Goal: Task Accomplishment & Management: Complete application form

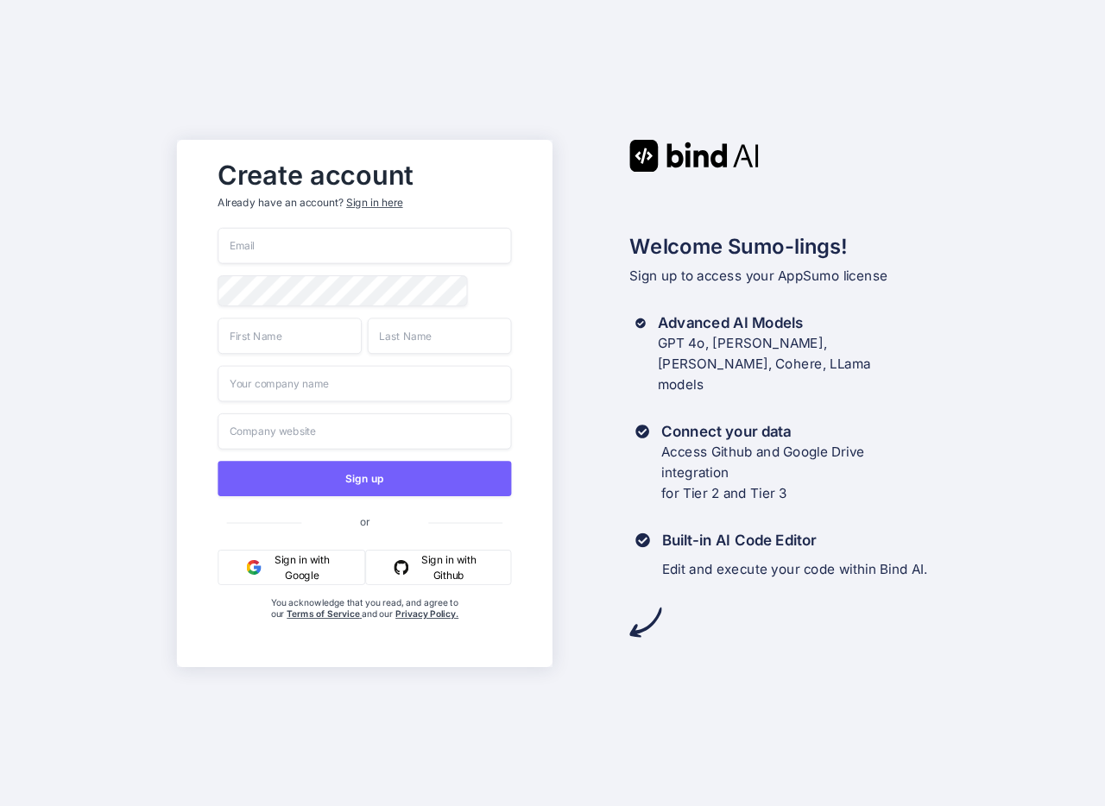
paste input "jimagij661@gardsiir.com"
type input "jimagij661@gardsiir.com"
type input "dani"
type input "sumo"
type input "tester"
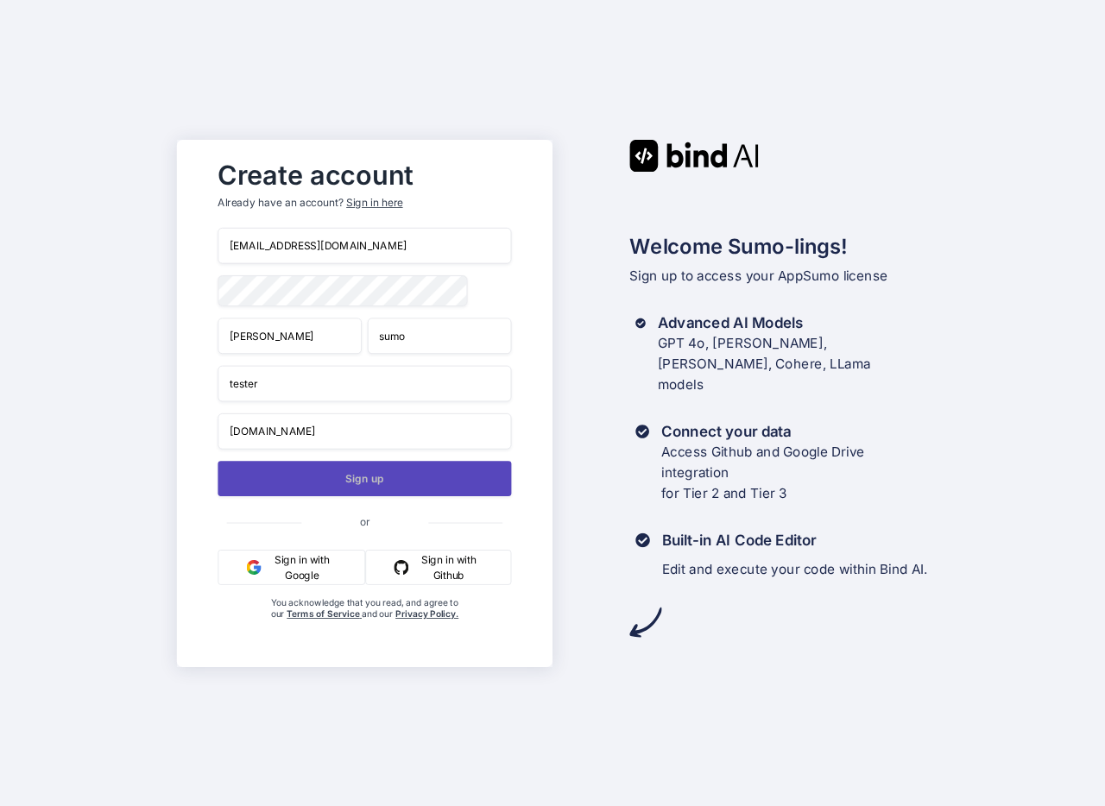
type input "google.com"
click at [291, 483] on button "Sign up" at bounding box center [365, 478] width 294 height 35
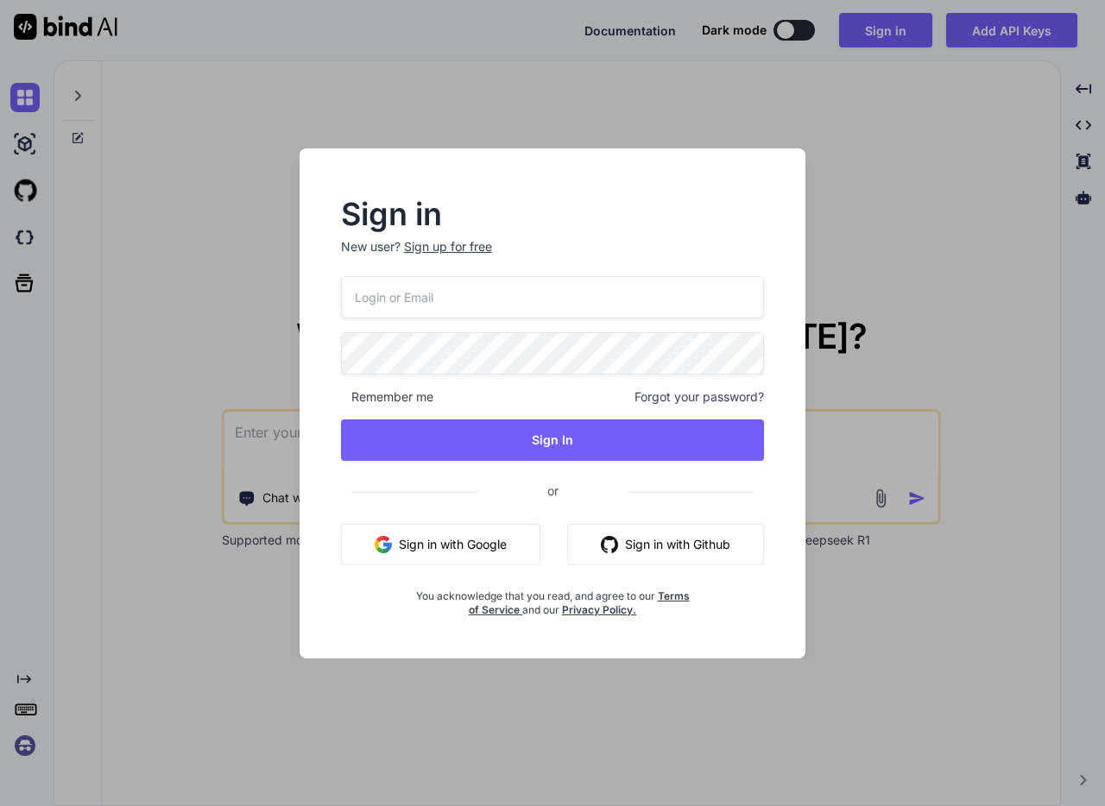
click at [516, 299] on input "email" at bounding box center [553, 297] width 424 height 42
paste input "[EMAIL_ADDRESS][DOMAIN_NAME]"
type input "[EMAIL_ADDRESS][DOMAIN_NAME]"
click at [427, 325] on div "jimagij661@gardsiir.com Remember me Forgot your password? Sign In or Sign in wi…" at bounding box center [553, 446] width 424 height 341
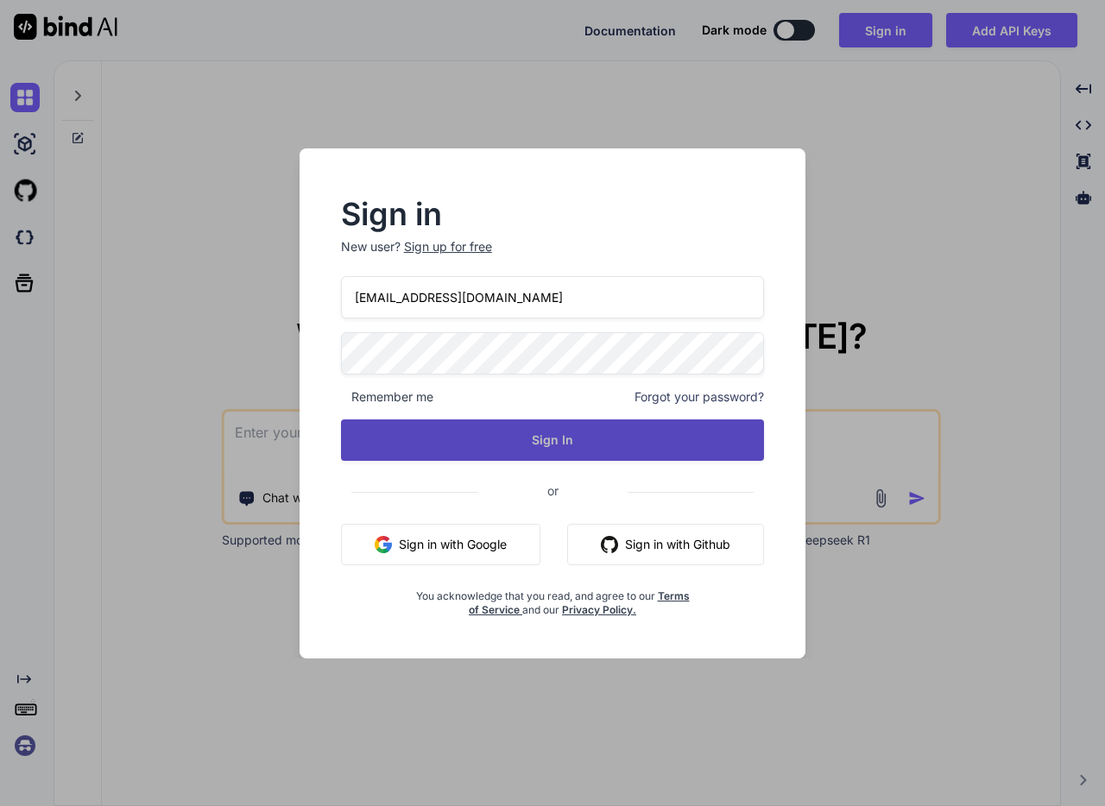
click at [600, 455] on button "Sign In" at bounding box center [553, 440] width 424 height 41
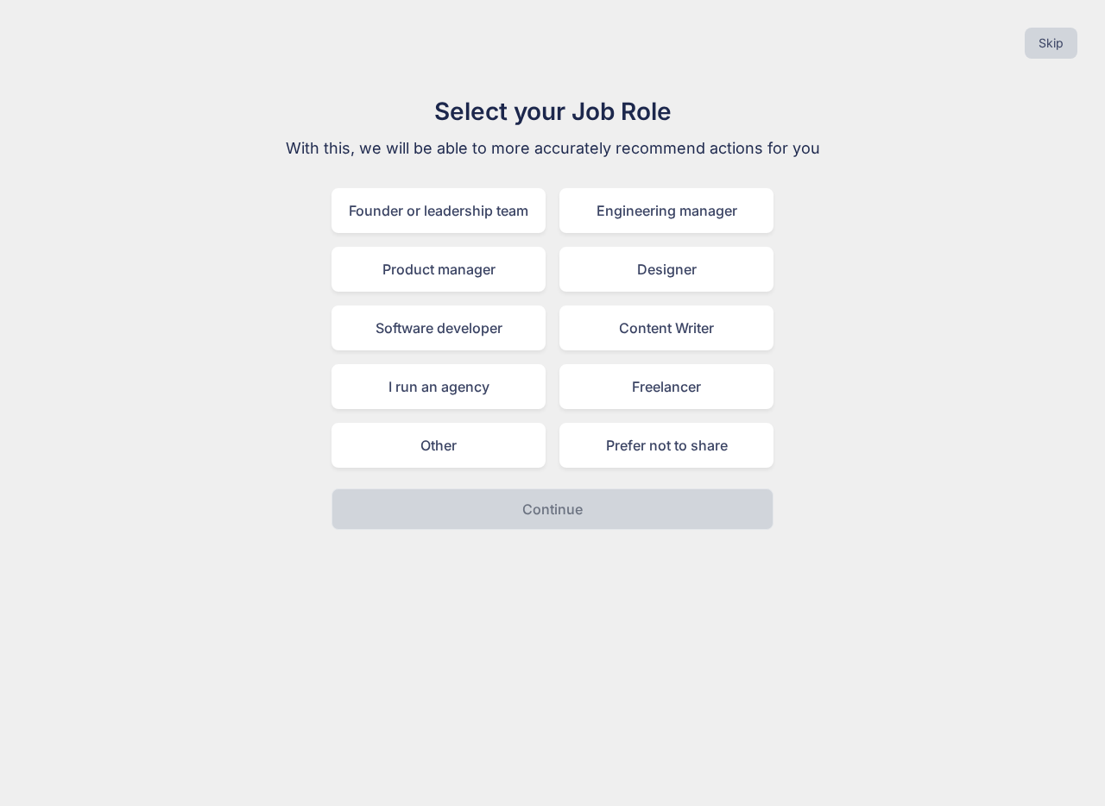
click at [873, 622] on div "Skip Select your Job Role With this, we will be able to more accurately recomme…" at bounding box center [552, 403] width 1105 height 806
click at [1058, 47] on button "Skip" at bounding box center [1051, 43] width 53 height 31
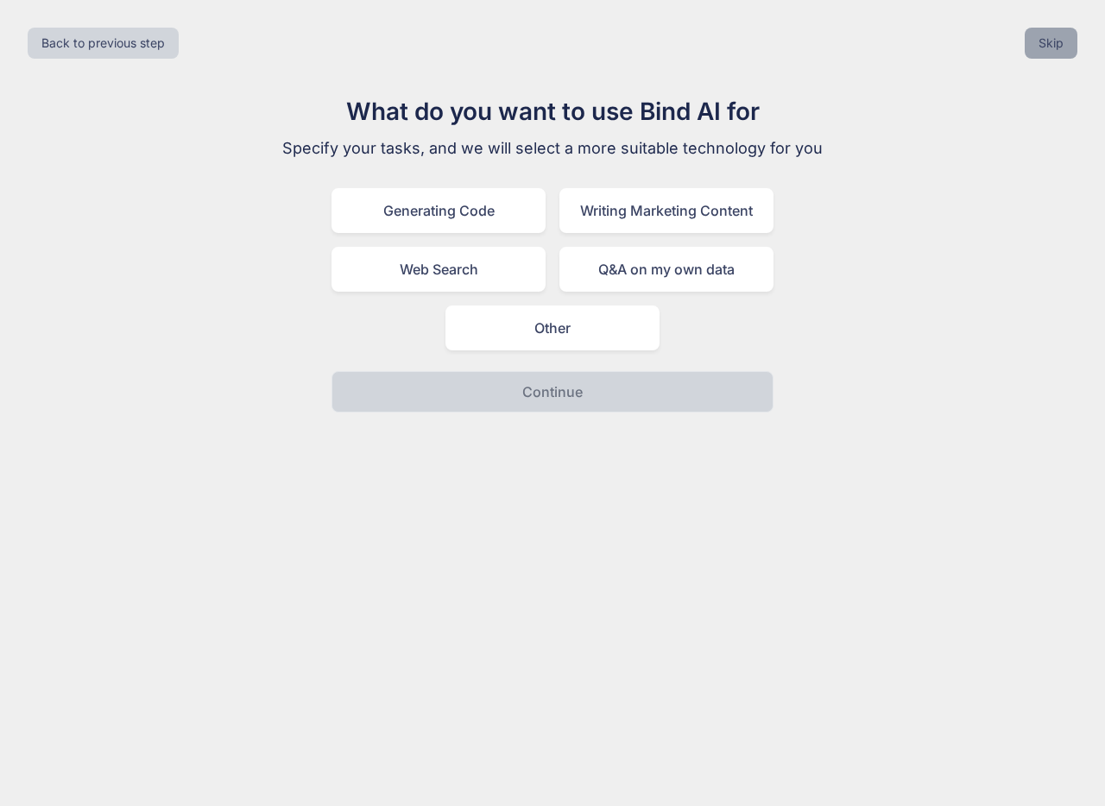
click at [1070, 33] on button "Skip" at bounding box center [1051, 43] width 53 height 31
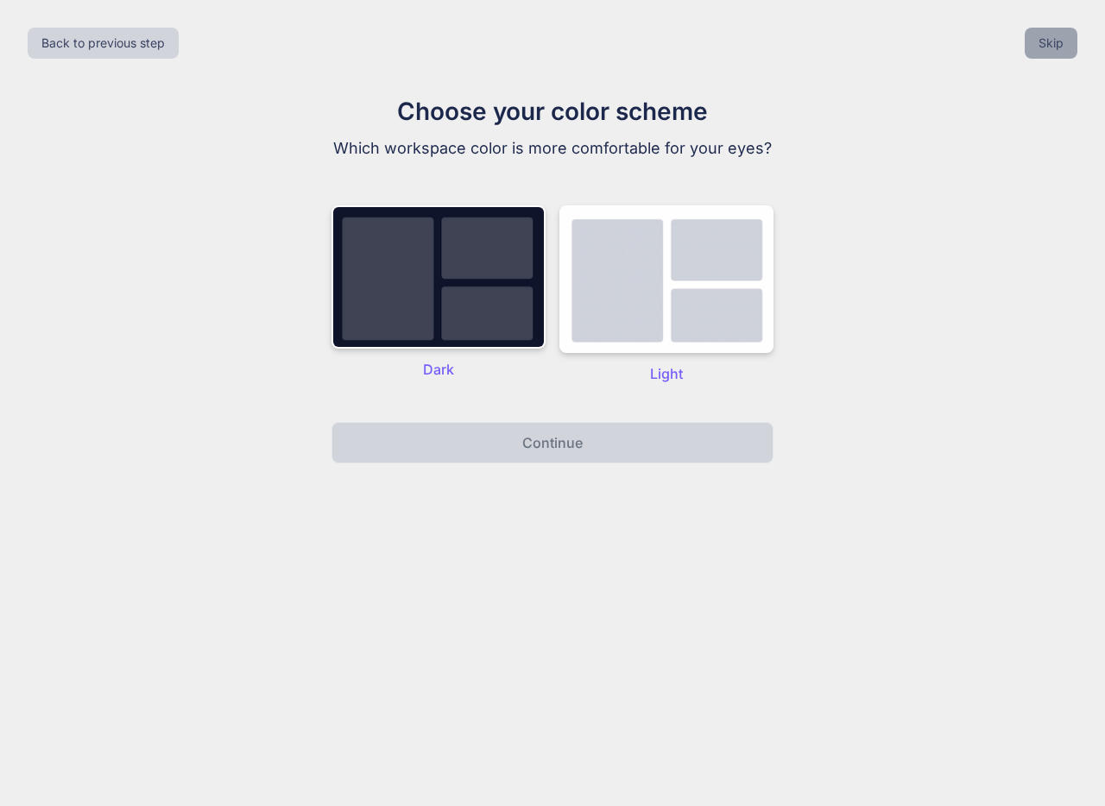
click at [1048, 42] on button "Skip" at bounding box center [1051, 43] width 53 height 31
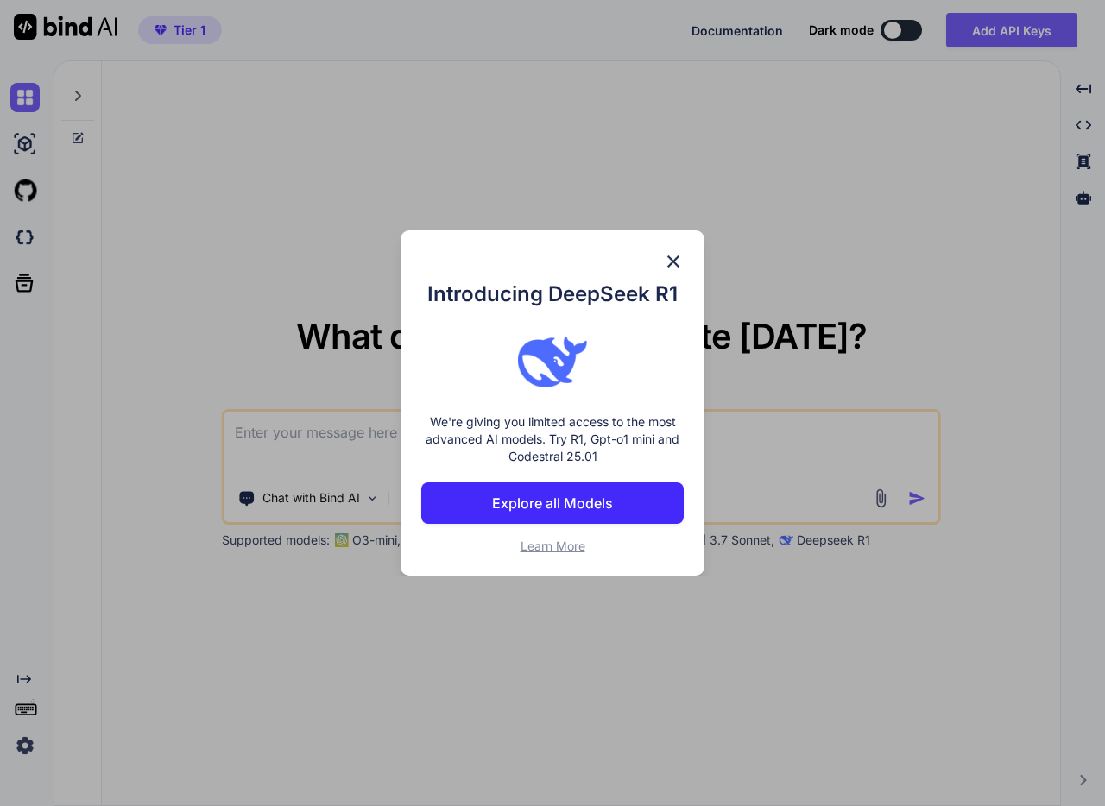
type textarea "x"
click at [890, 218] on div "Introducing DeepSeek R1 We're giving you limited access to the most advanced AI…" at bounding box center [552, 403] width 1105 height 806
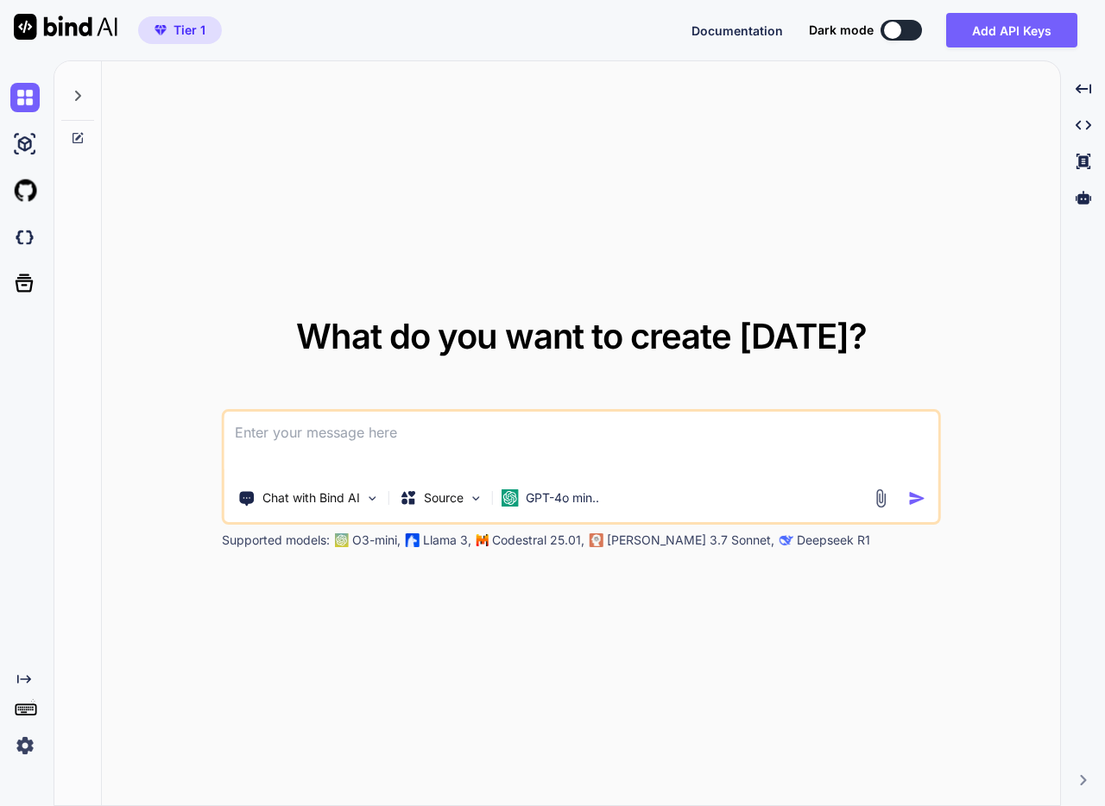
click at [73, 771] on div at bounding box center [77, 434] width 47 height 746
click at [34, 743] on img at bounding box center [24, 745] width 29 height 29
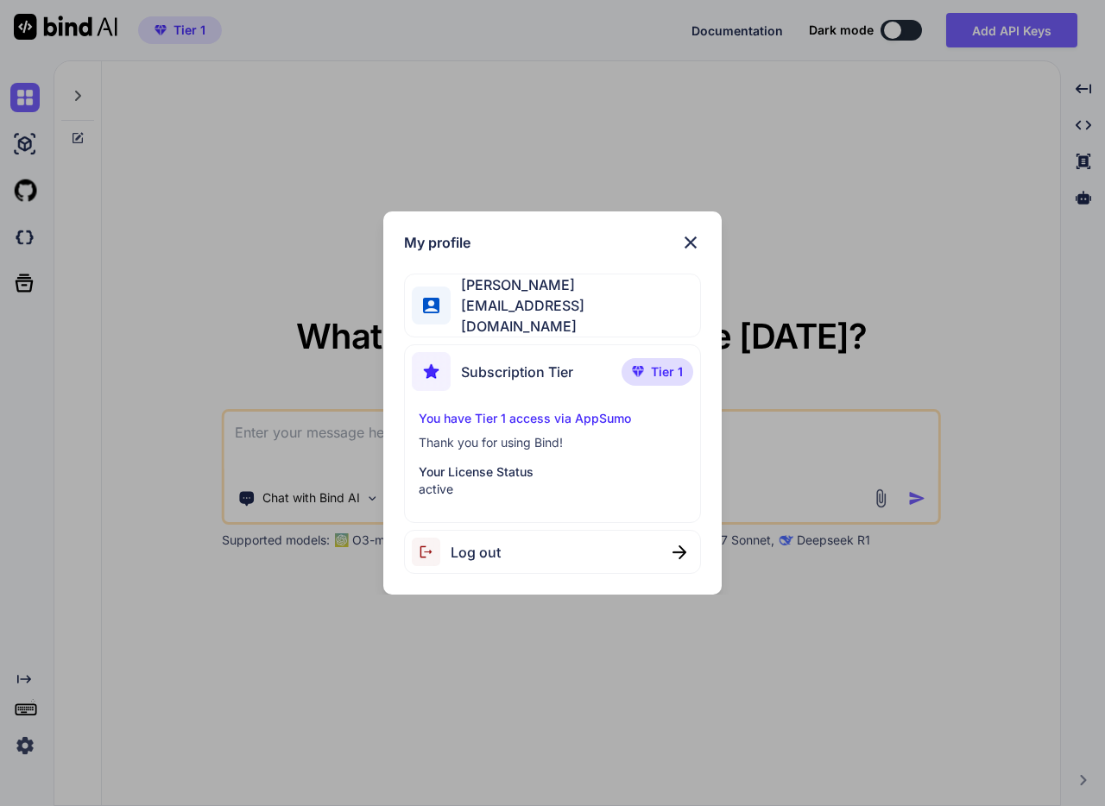
click at [27, 665] on div "My profile dani sumo jimagij661@gardsiir.com Subscription Tier Tier 1 You have …" at bounding box center [552, 403] width 1105 height 806
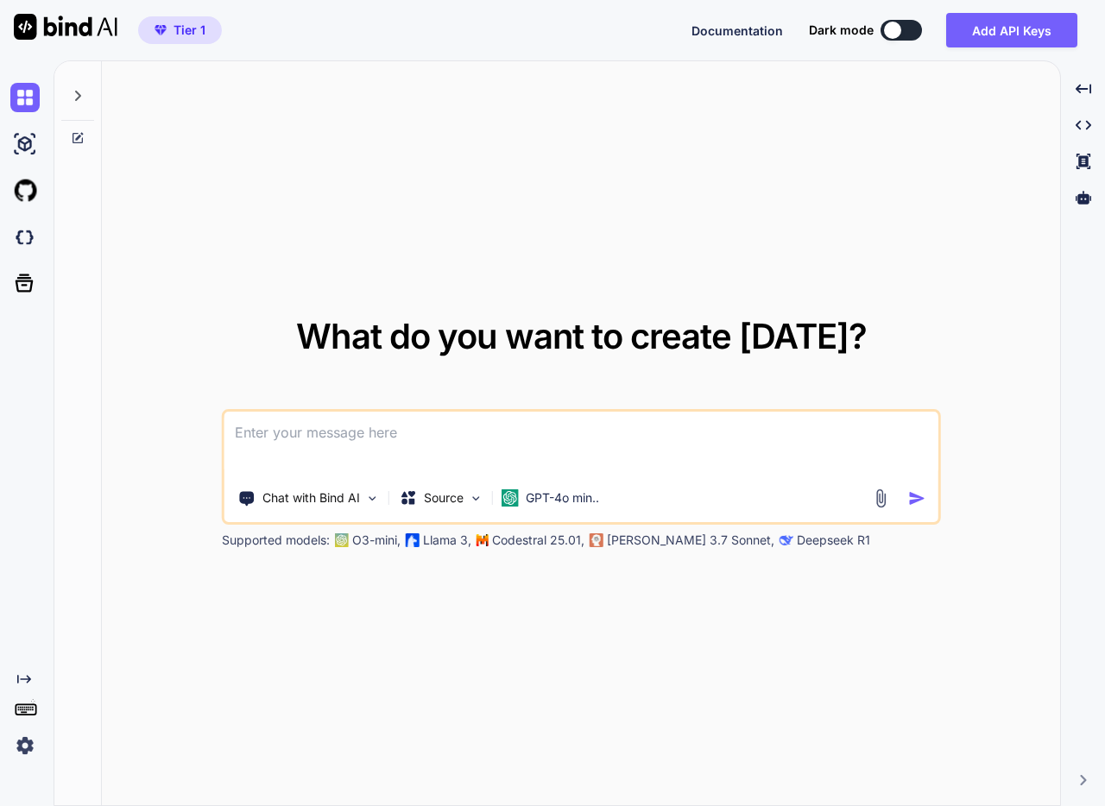
click at [18, 671] on div "Created with Pixso." at bounding box center [23, 417] width 47 height 686
click at [19, 685] on icon "Created with Pixso." at bounding box center [24, 679] width 14 height 14
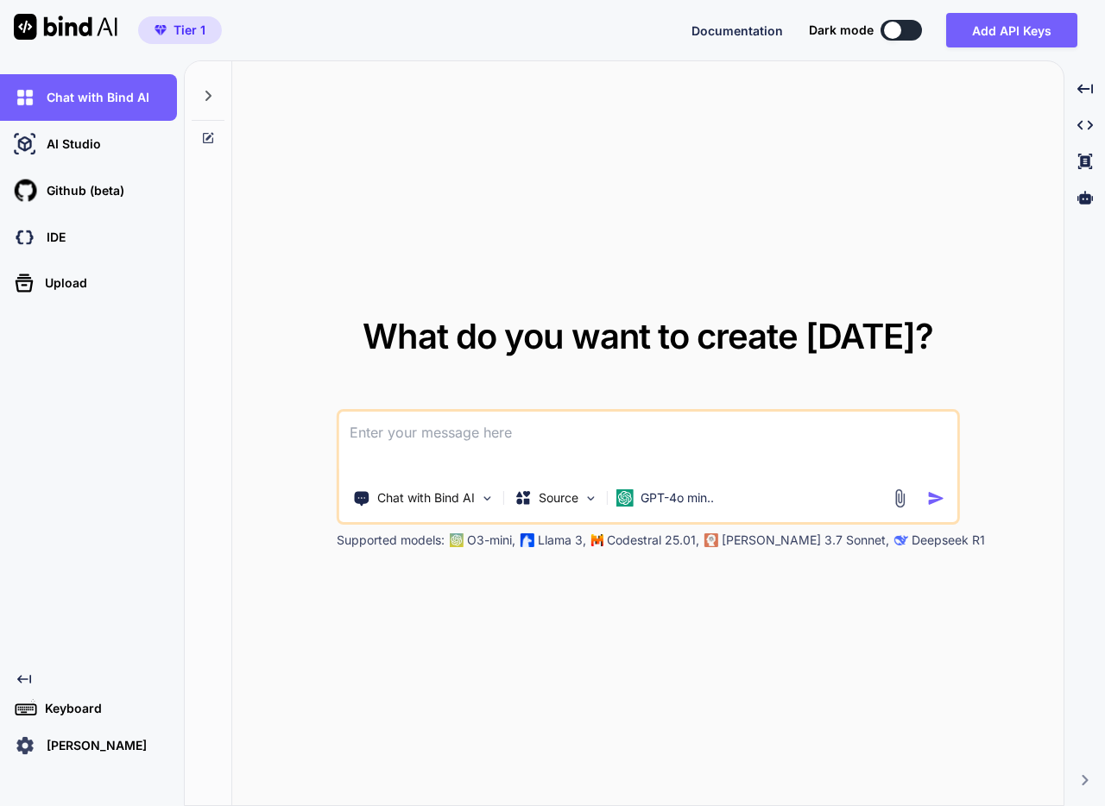
click at [66, 742] on p "dani sumo" at bounding box center [93, 745] width 107 height 17
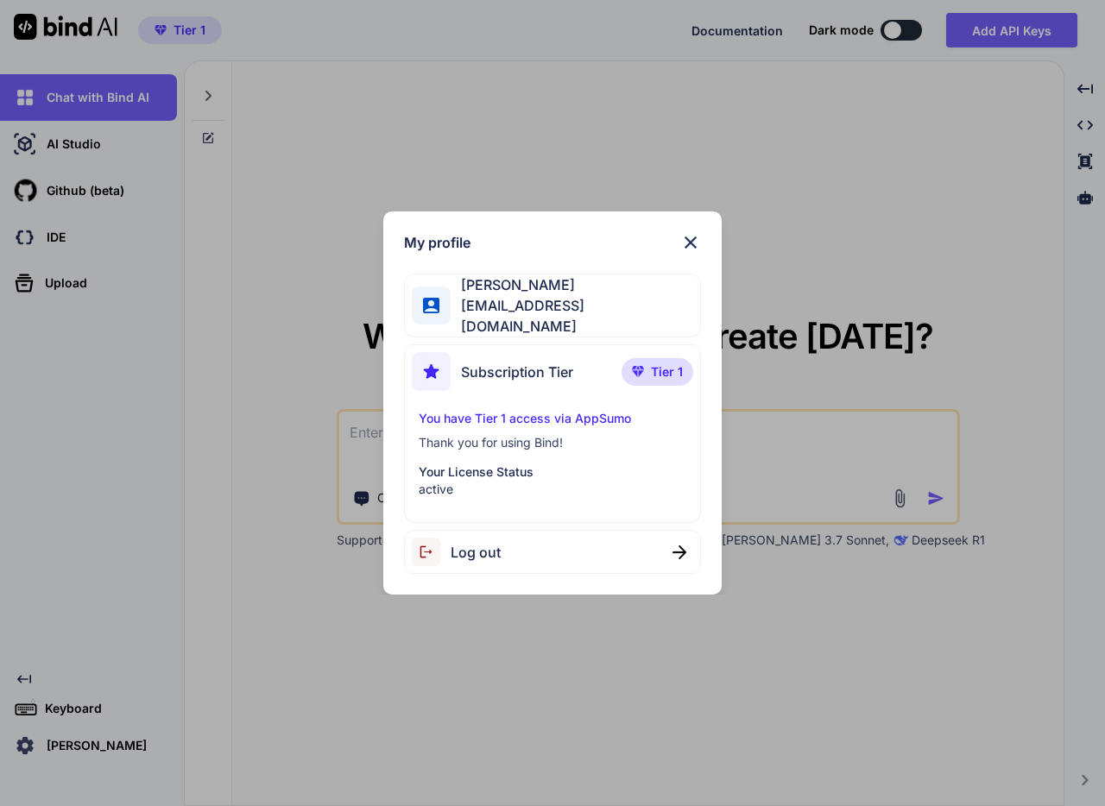
click at [30, 743] on div "My profile dani sumo jimagij661@gardsiir.com Subscription Tier Tier 1 You have …" at bounding box center [552, 403] width 1105 height 806
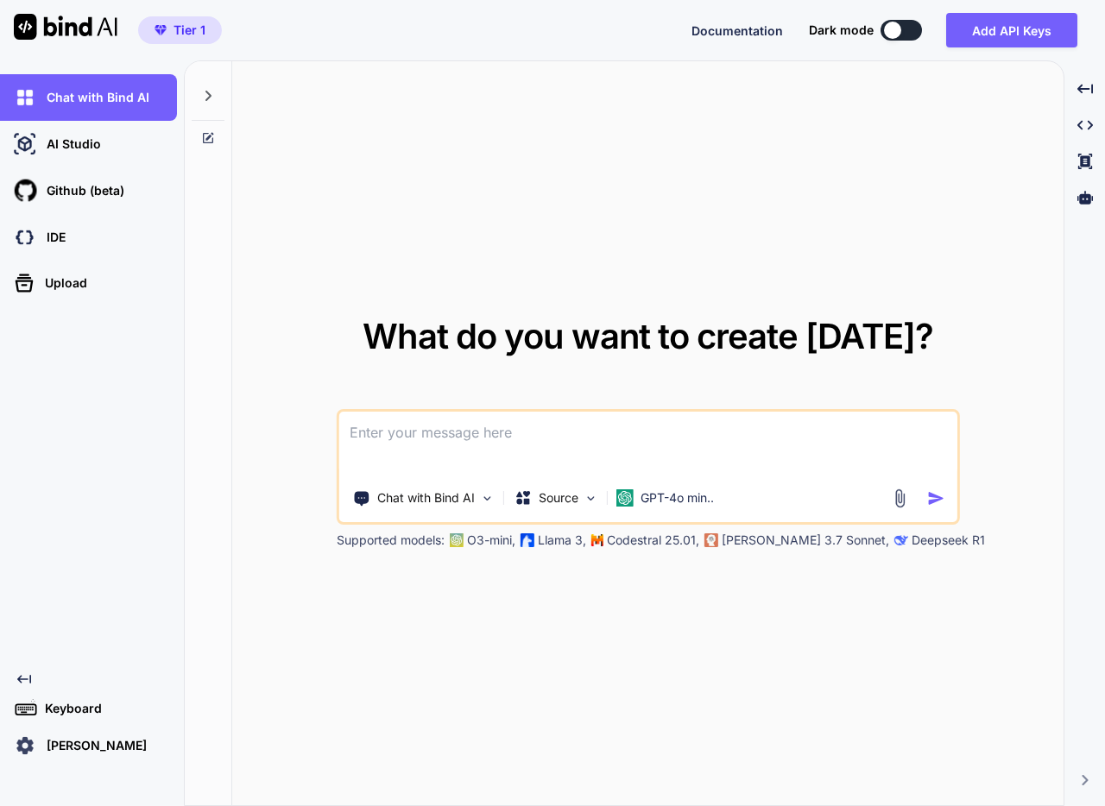
click at [29, 743] on img at bounding box center [24, 745] width 29 height 29
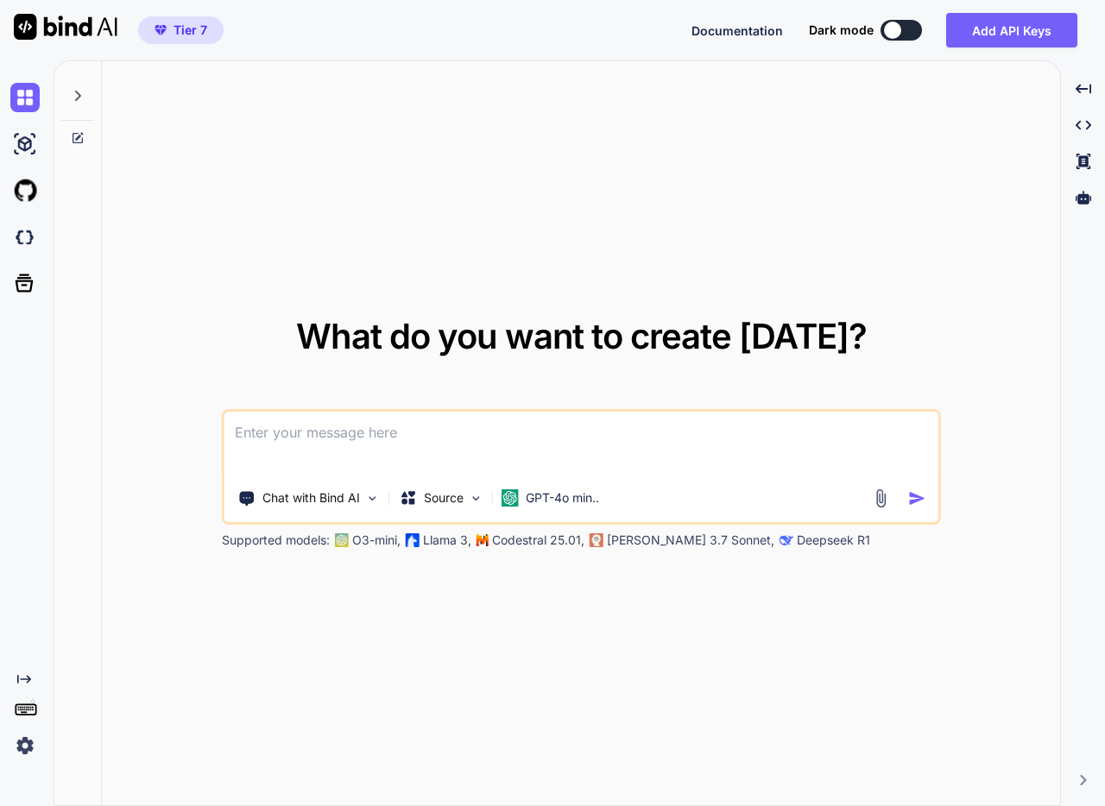
click at [184, 33] on span "Tier 7" at bounding box center [191, 30] width 34 height 17
click at [31, 748] on img at bounding box center [24, 745] width 29 height 29
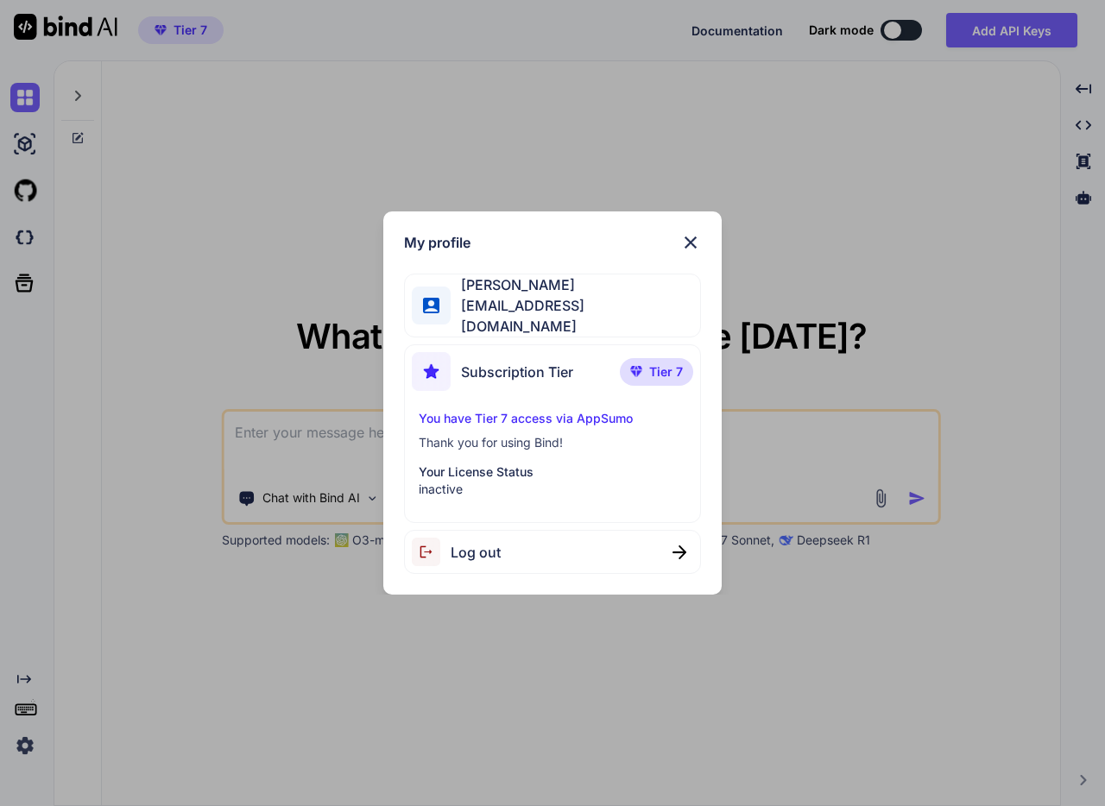
click at [172, 550] on div "My profile dani sumo [EMAIL_ADDRESS][DOMAIN_NAME] Subscription Tier Tier 7 You …" at bounding box center [552, 403] width 1105 height 806
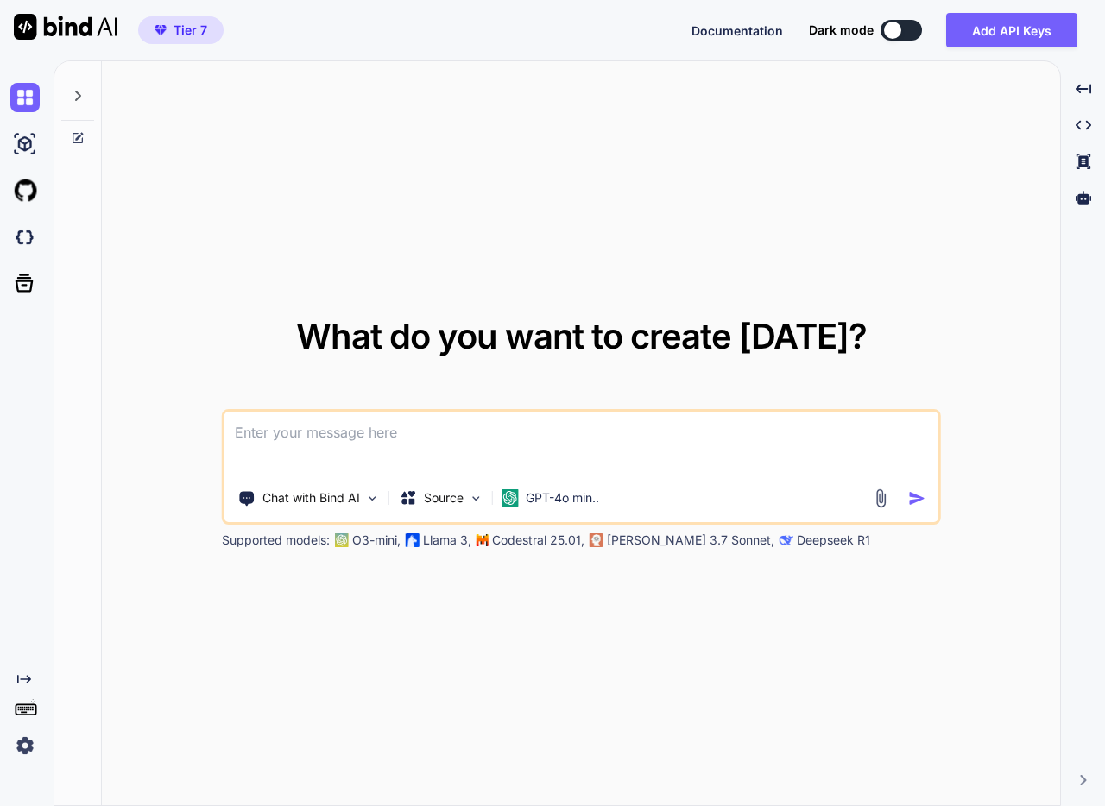
drag, startPoint x: 64, startPoint y: 764, endPoint x: 16, endPoint y: 744, distance: 51.5
click at [63, 764] on div at bounding box center [77, 434] width 47 height 746
click at [17, 738] on img at bounding box center [24, 745] width 29 height 29
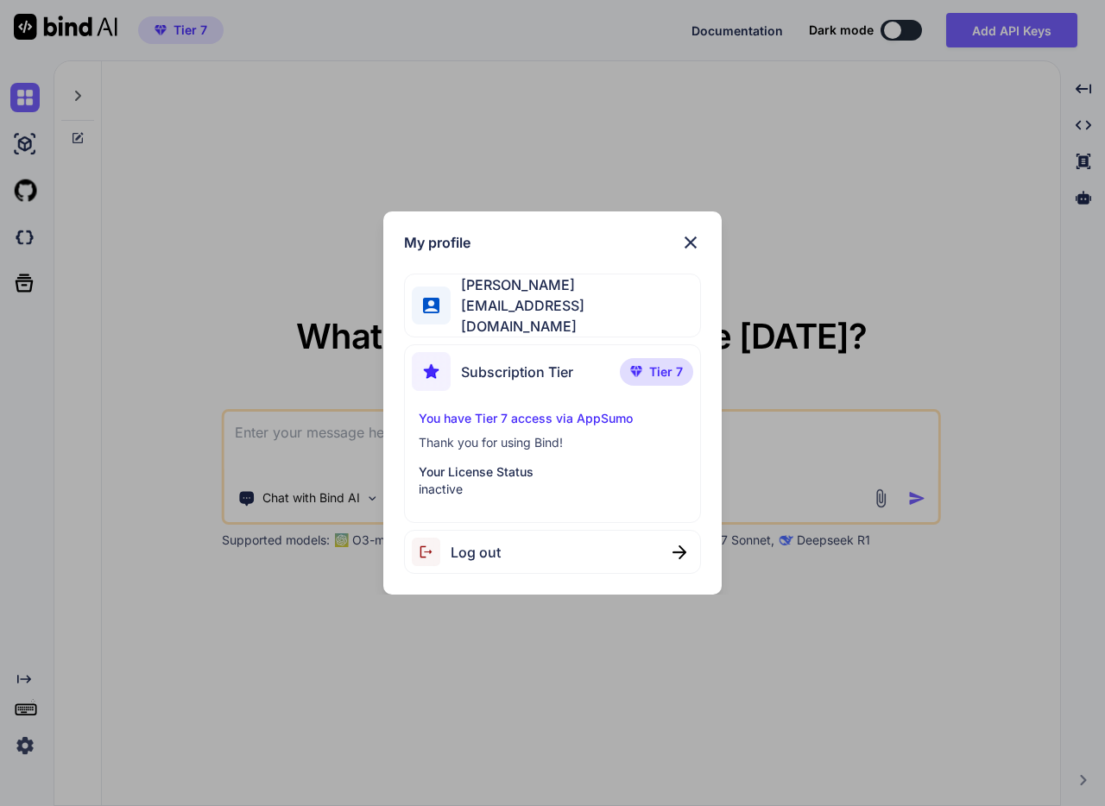
click at [263, 710] on div "My profile dani sumo jimagij661@gardsiir.com Subscription Tier Tier 7 You have …" at bounding box center [552, 403] width 1105 height 806
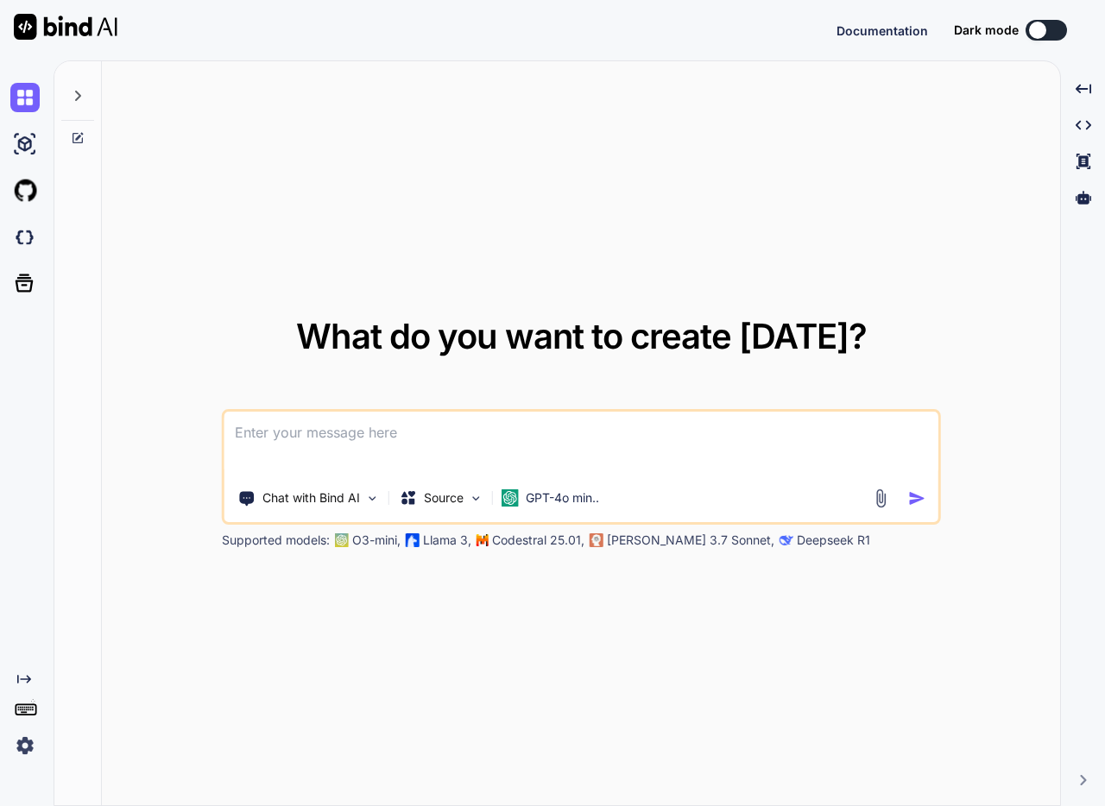
click at [34, 744] on img at bounding box center [24, 745] width 29 height 29
type textarea "x"
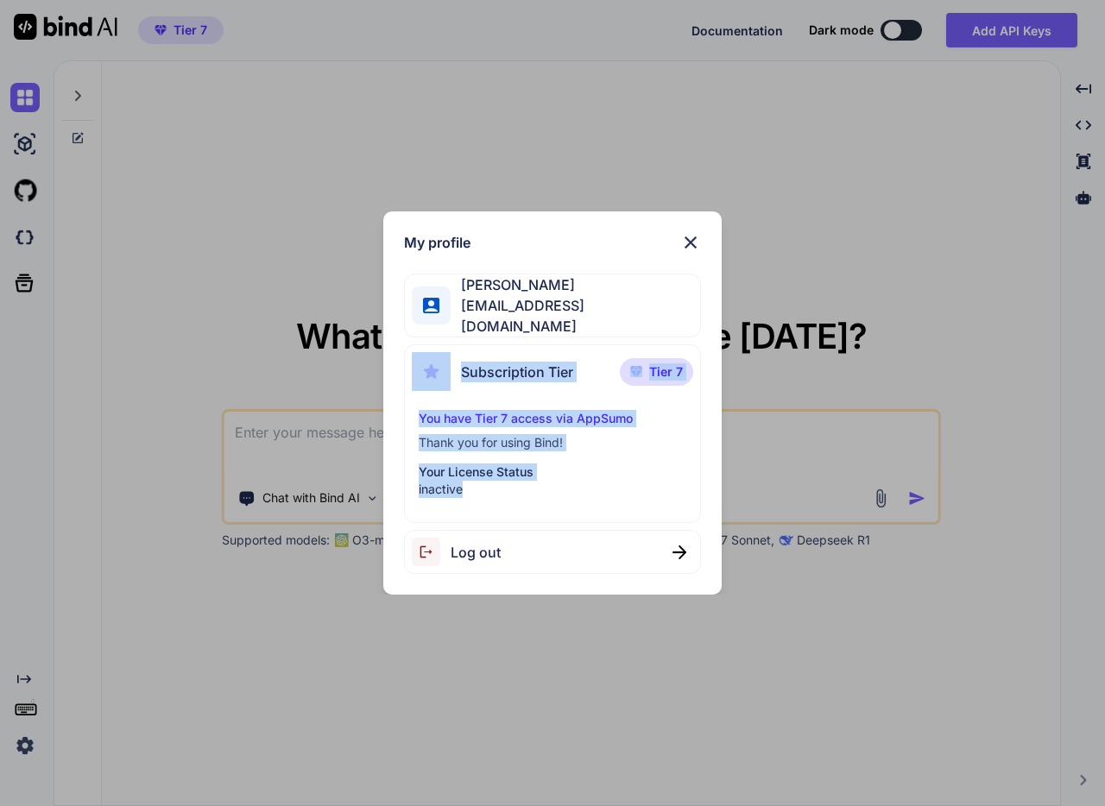
drag, startPoint x: 570, startPoint y: 482, endPoint x: 369, endPoint y: 378, distance: 225.5
click at [369, 378] on div "My profile dani sumo jimagij661@gardsiir.com Subscription Tier Tier 7 You have …" at bounding box center [553, 402] width 369 height 383
drag, startPoint x: 173, startPoint y: 420, endPoint x: 120, endPoint y: 346, distance: 90.3
click at [173, 420] on div "My profile dani sumo jimagij661@gardsiir.com Subscription Tier Tier 7 You have …" at bounding box center [552, 403] width 1105 height 806
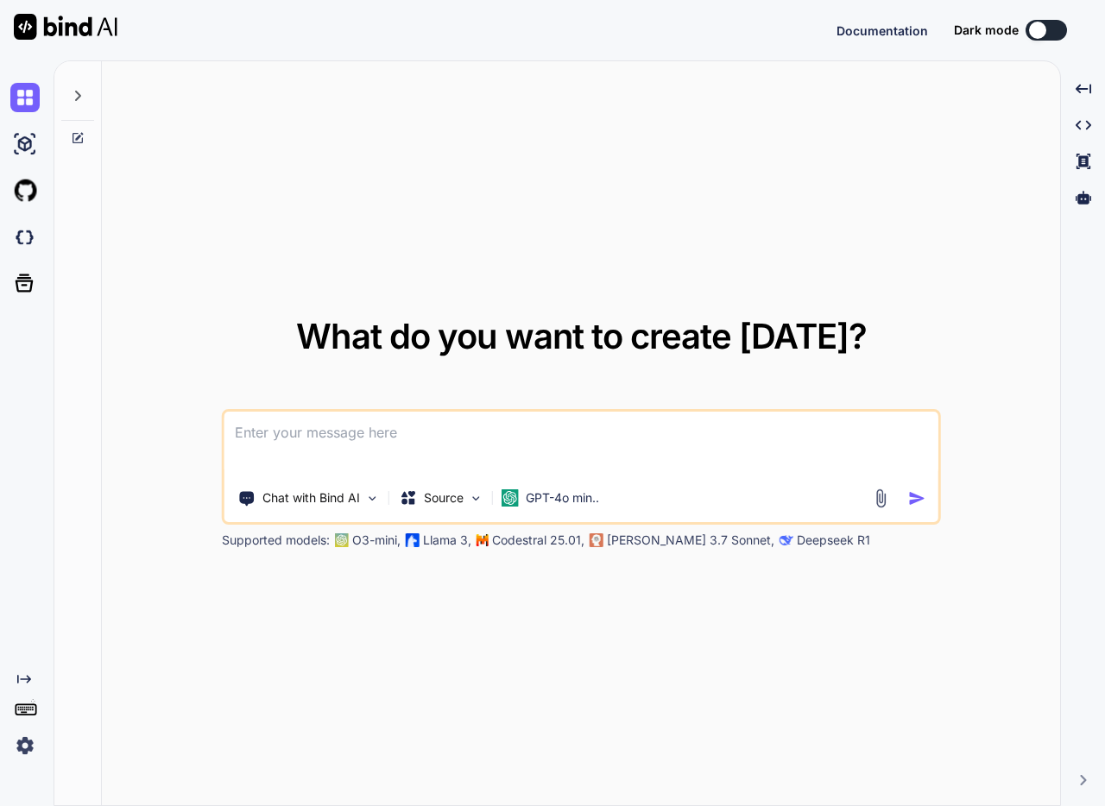
type textarea "x"
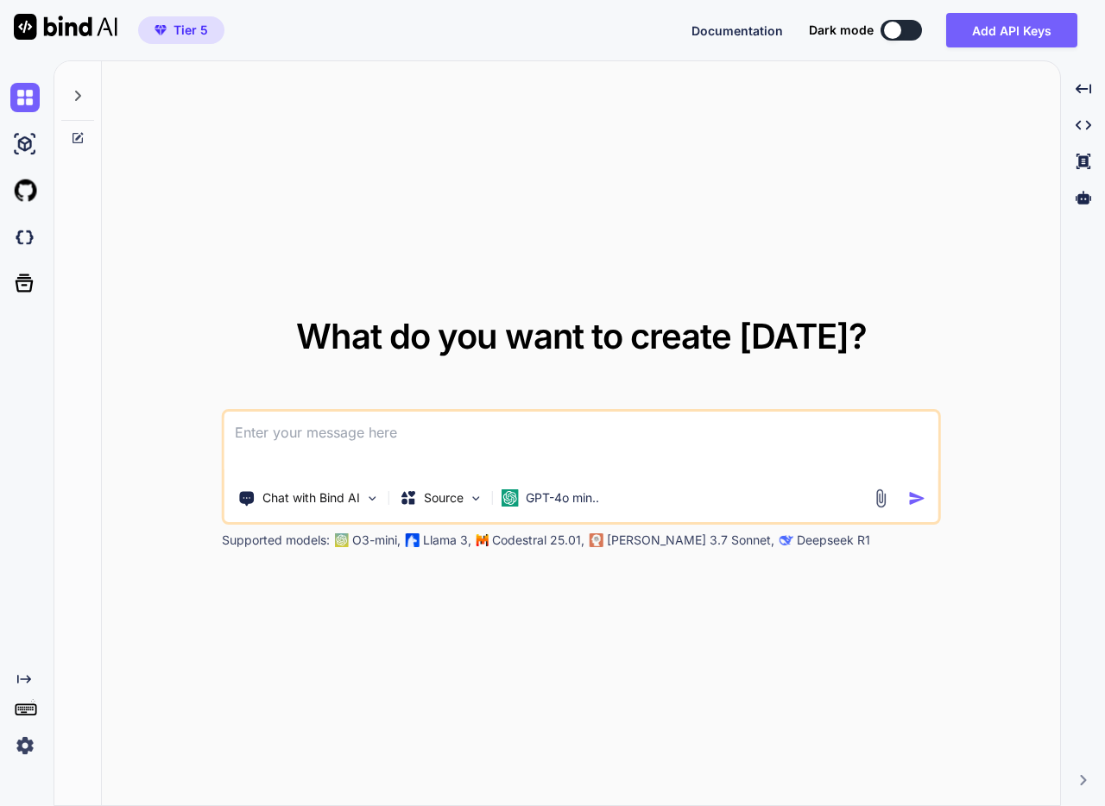
click at [171, 35] on span "Tier 5" at bounding box center [181, 30] width 67 height 17
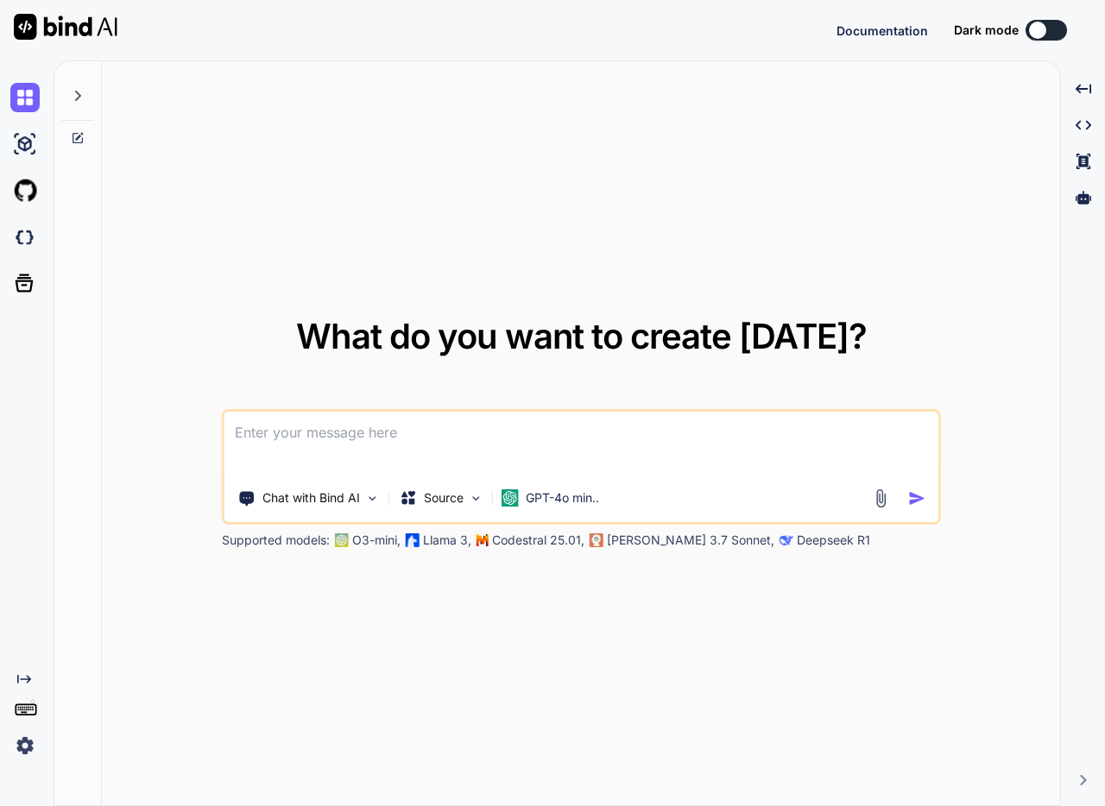
type textarea "x"
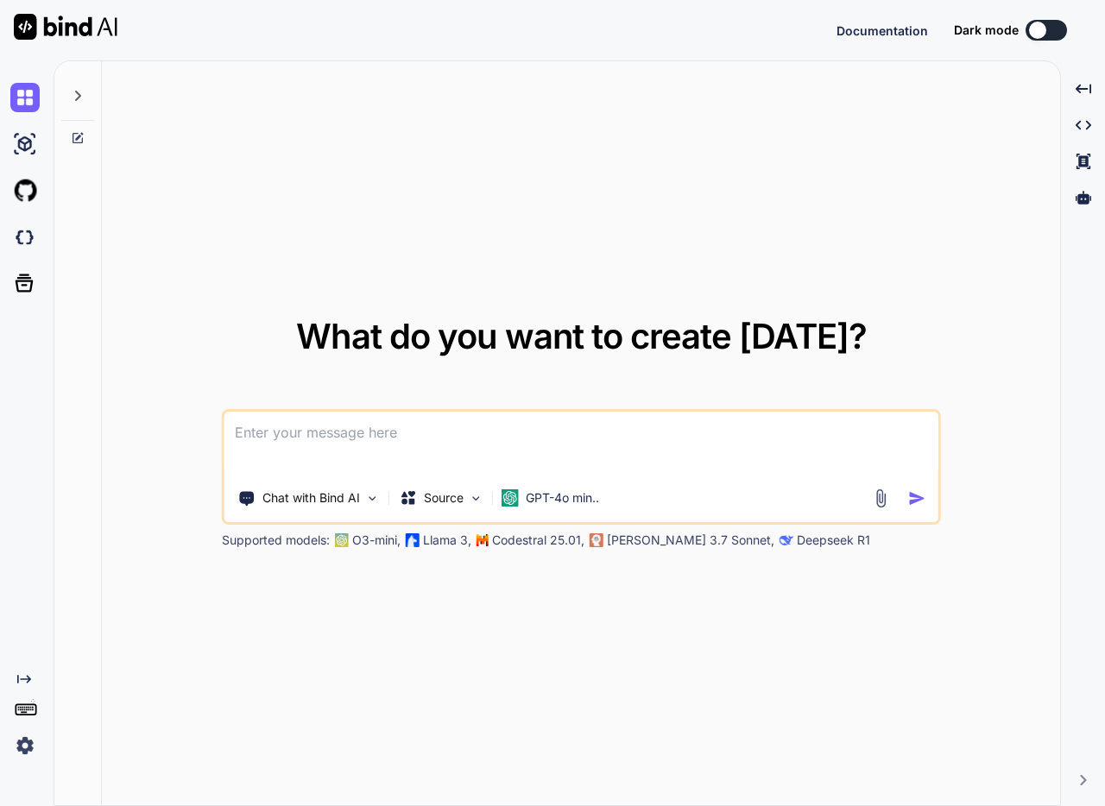
type textarea "x"
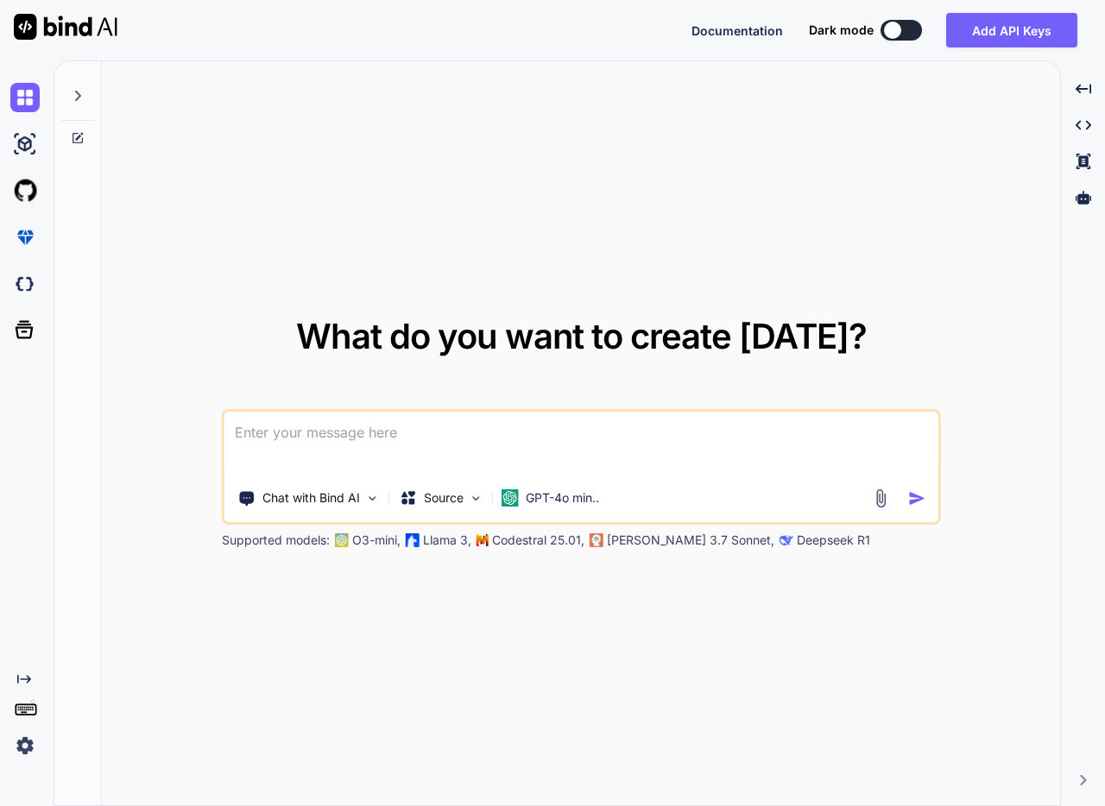
click at [22, 753] on img at bounding box center [24, 745] width 29 height 29
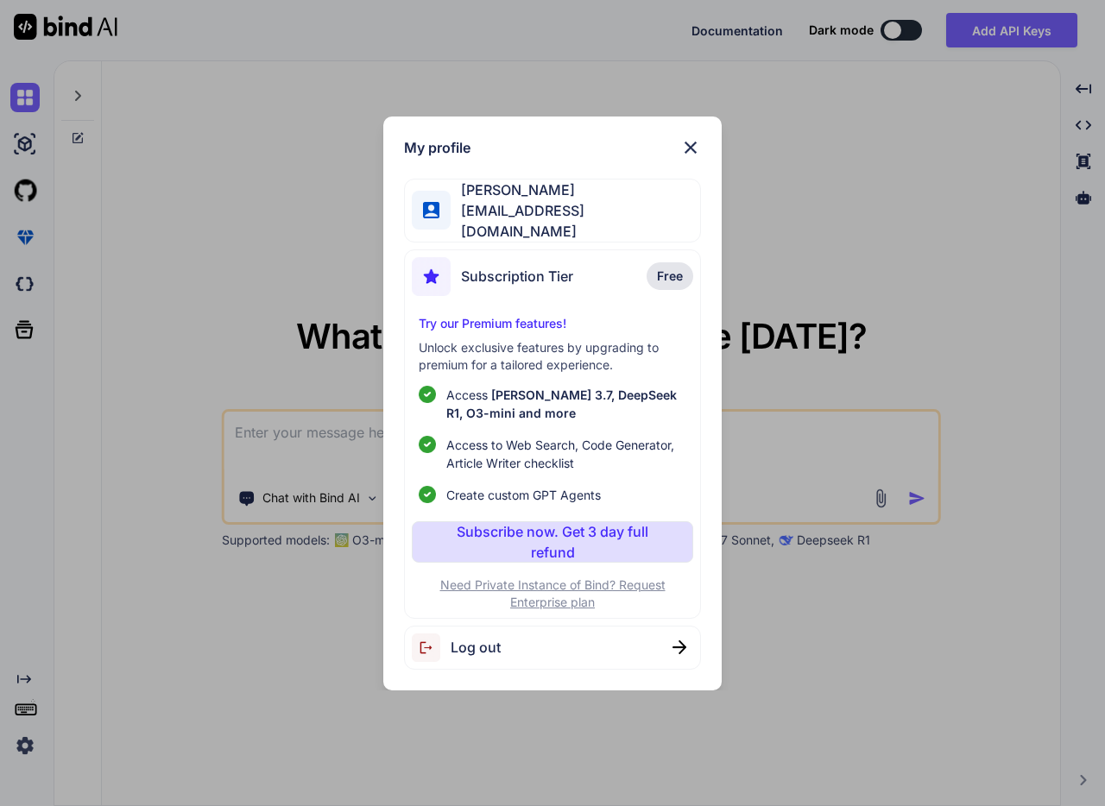
click at [89, 567] on div "My profile dani sumo [EMAIL_ADDRESS][DOMAIN_NAME] Subscription Tier Free Try ou…" at bounding box center [552, 403] width 1105 height 806
